Goal: Information Seeking & Learning: Learn about a topic

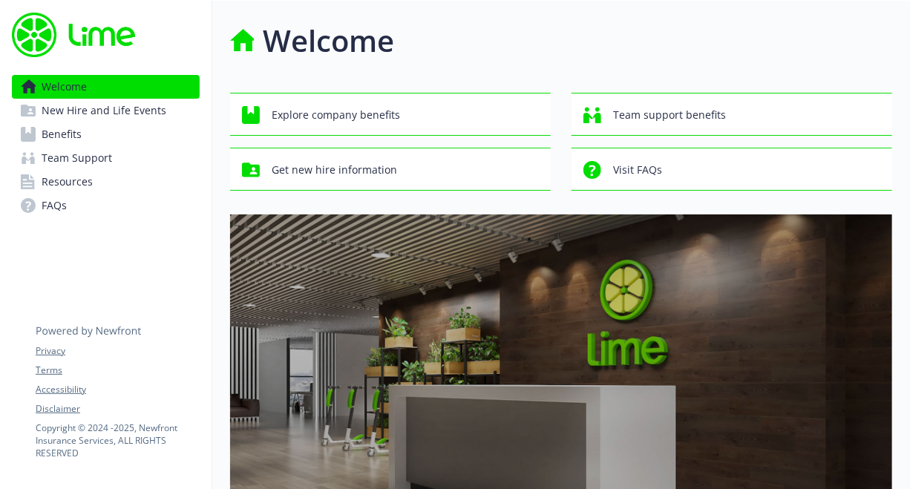
click at [68, 123] on span "Benefits" at bounding box center [62, 134] width 40 height 24
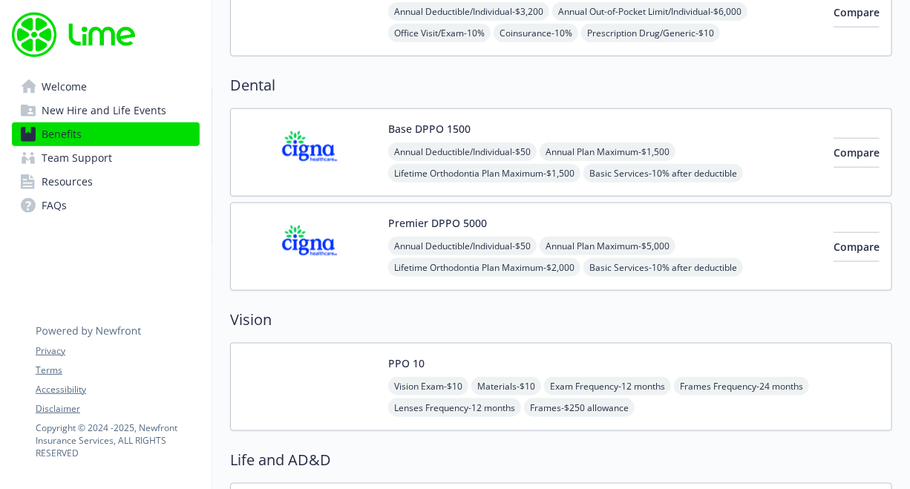
scroll to position [742, 0]
